Goal: Complete application form

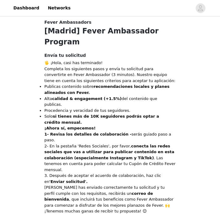
scroll to position [125, 0]
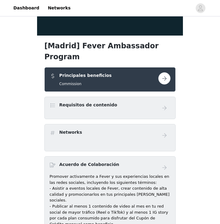
scroll to position [91, 0]
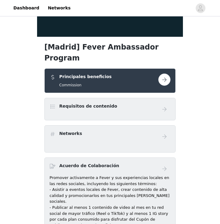
click at [164, 74] on button "button" at bounding box center [165, 80] width 12 height 12
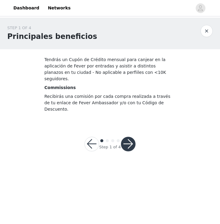
click at [131, 137] on button "button" at bounding box center [128, 144] width 15 height 15
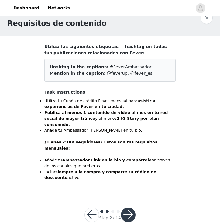
scroll to position [13, 0]
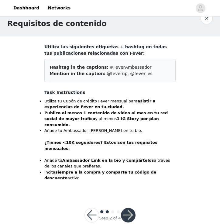
click at [127, 208] on button "button" at bounding box center [128, 215] width 15 height 15
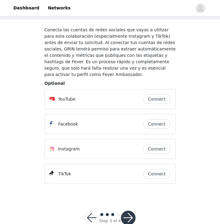
scroll to position [30, 0]
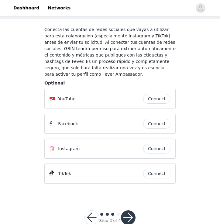
click at [157, 173] on button "Connect" at bounding box center [156, 174] width 27 height 10
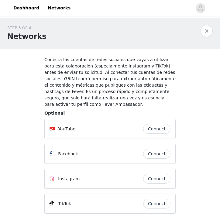
click at [157, 204] on button "Connect" at bounding box center [156, 204] width 27 height 10
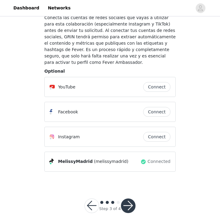
scroll to position [42, 0]
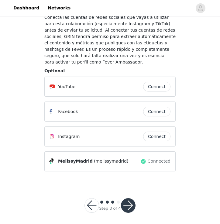
click at [155, 137] on button "Connect" at bounding box center [156, 137] width 27 height 10
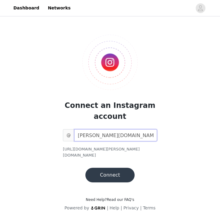
type input "[PERSON_NAME][DOMAIN_NAME][GEOGRAPHIC_DATA]"
click at [113, 171] on button "Connect" at bounding box center [110, 175] width 49 height 15
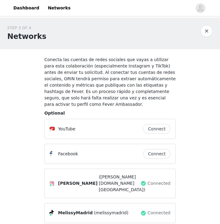
click at [164, 126] on button "Connect" at bounding box center [156, 129] width 27 height 10
click at [162, 127] on button "Connect" at bounding box center [156, 129] width 27 height 10
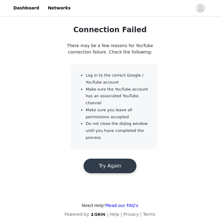
scroll to position [75, 0]
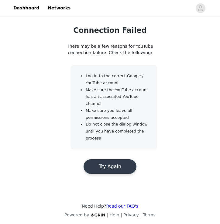
click at [114, 161] on button "Try Again" at bounding box center [110, 166] width 53 height 15
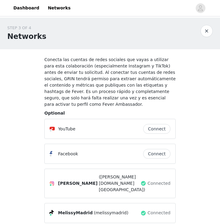
click at [153, 129] on button "Connect" at bounding box center [156, 129] width 27 height 10
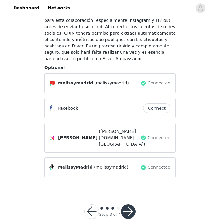
scroll to position [45, 0]
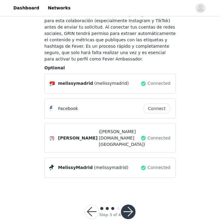
click at [124, 206] on button "button" at bounding box center [128, 212] width 15 height 15
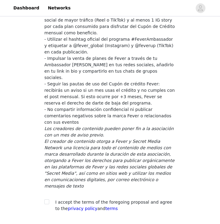
scroll to position [95, 0]
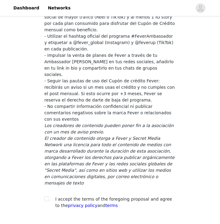
click at [44, 181] on section "Al aceptar el siguiente acuerdo, te comprometes a: Promover activamente a Fever…" at bounding box center [110, 90] width 146 height 271
click at [47, 197] on input "checkbox" at bounding box center [46, 199] width 4 height 4
checkbox input "true"
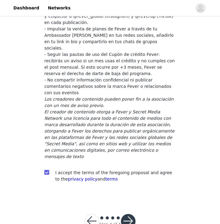
scroll to position [121, 0]
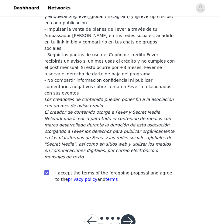
click at [132, 215] on button "button" at bounding box center [128, 222] width 15 height 15
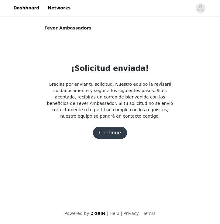
click at [114, 133] on button "Continue" at bounding box center [110, 133] width 34 height 12
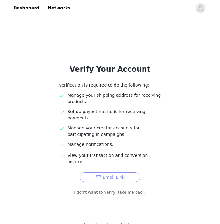
click at [106, 173] on button "Email Link" at bounding box center [110, 178] width 61 height 10
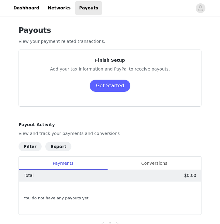
click at [160, 0] on header "Dashboard Networks Payouts" at bounding box center [110, 8] width 220 height 16
